Goal: Find specific page/section

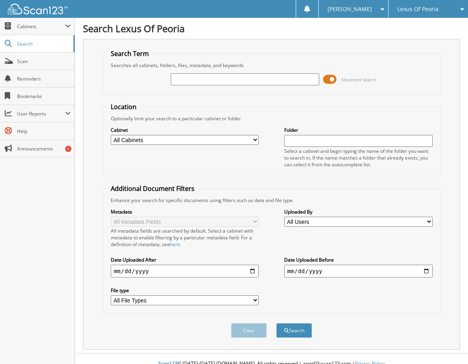
click at [332, 82] on span at bounding box center [329, 79] width 13 height 12
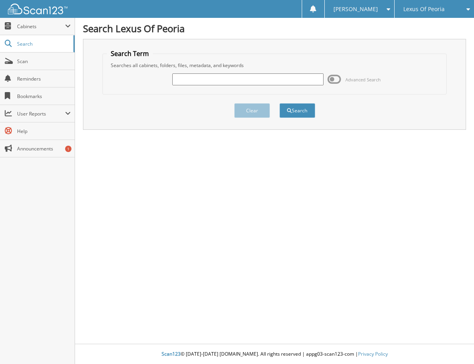
click at [251, 81] on input "text" at bounding box center [247, 79] width 151 height 12
type input "6022775"
click at [308, 112] on button "Search" at bounding box center [297, 110] width 36 height 15
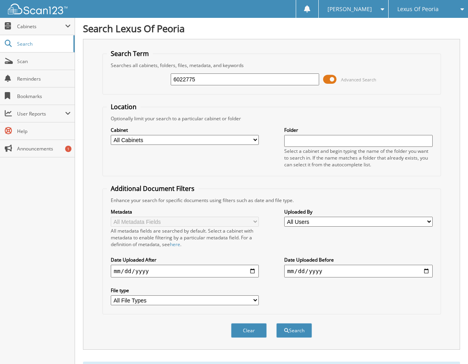
click at [331, 80] on span at bounding box center [329, 79] width 13 height 12
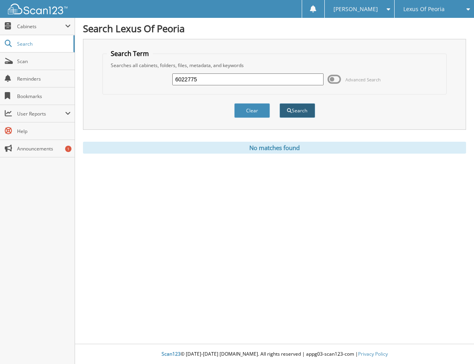
click at [298, 112] on button "Search" at bounding box center [297, 110] width 36 height 15
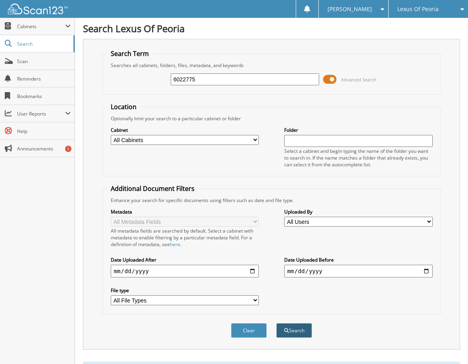
click at [298, 327] on button "Search" at bounding box center [294, 330] width 36 height 15
click at [24, 62] on span "Scan" at bounding box center [44, 61] width 54 height 7
